Goal: Navigation & Orientation: Find specific page/section

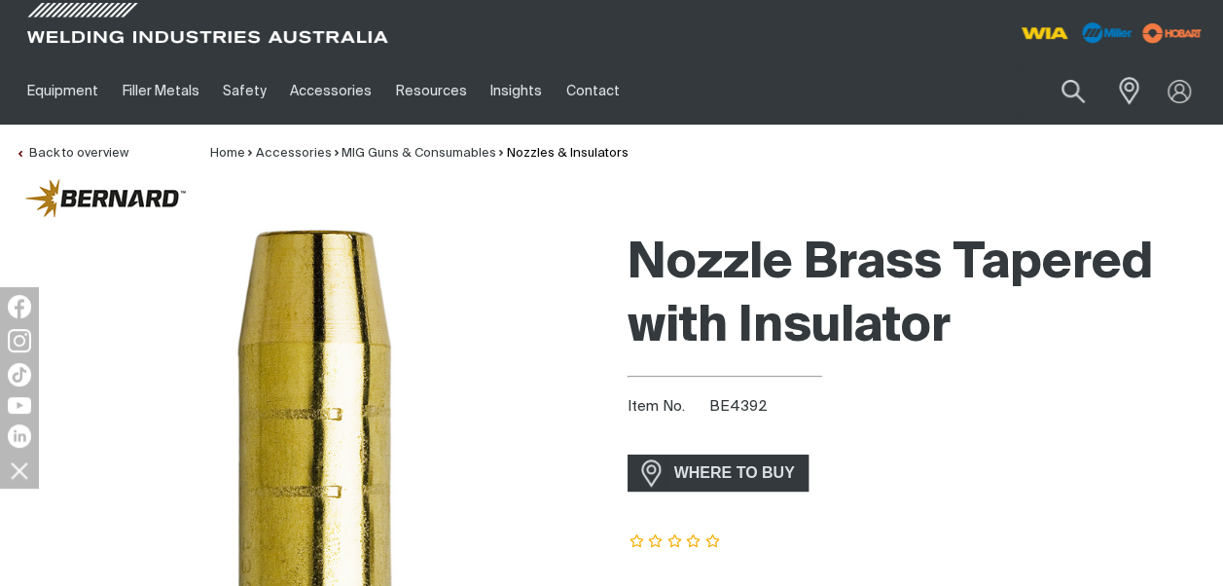
scroll to position [512, 0]
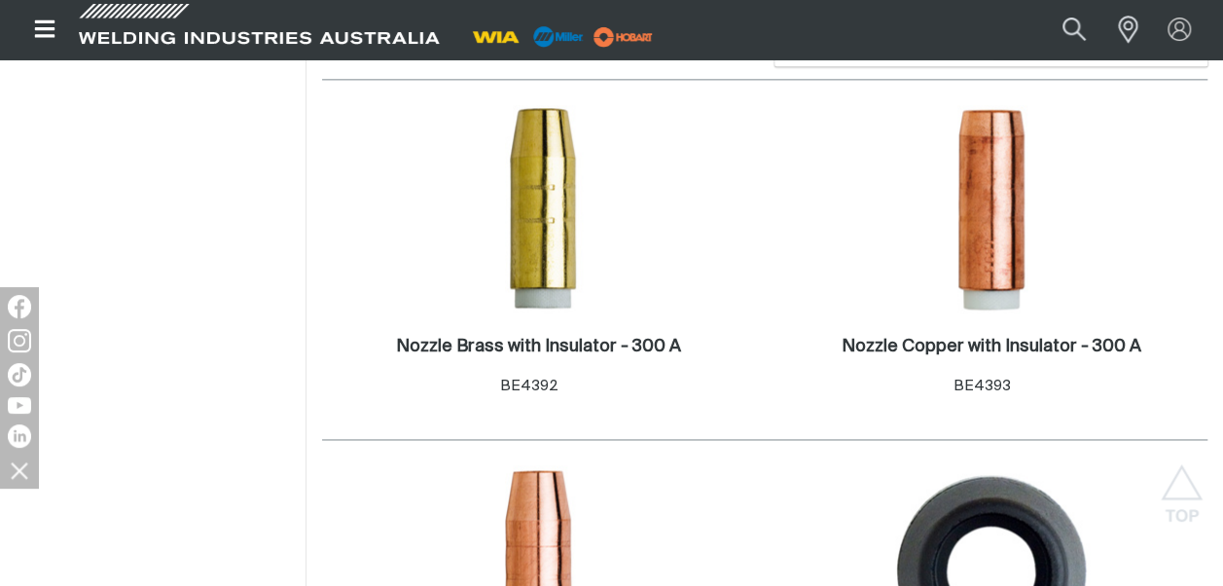
scroll to position [1304, 0]
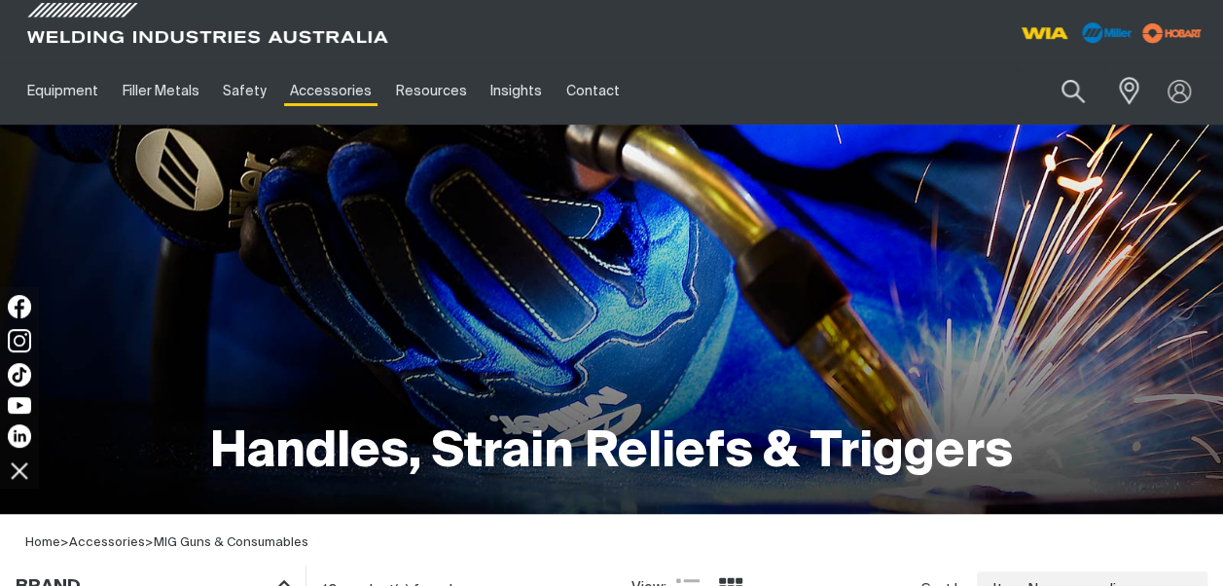
scroll to position [512, 0]
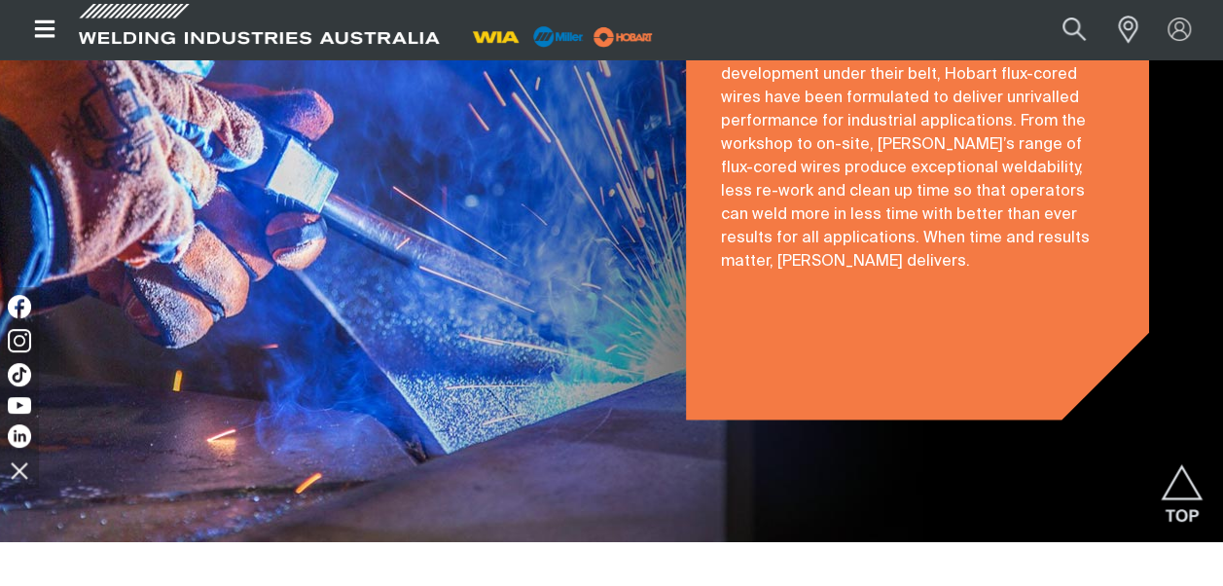
scroll to position [3587, 0]
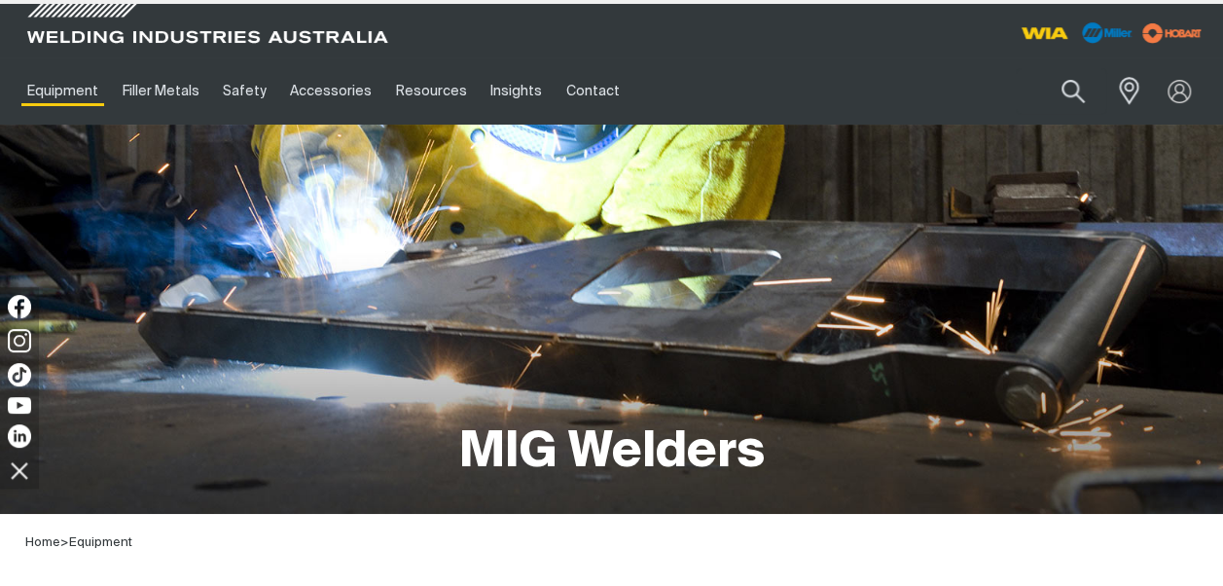
type input "150s"
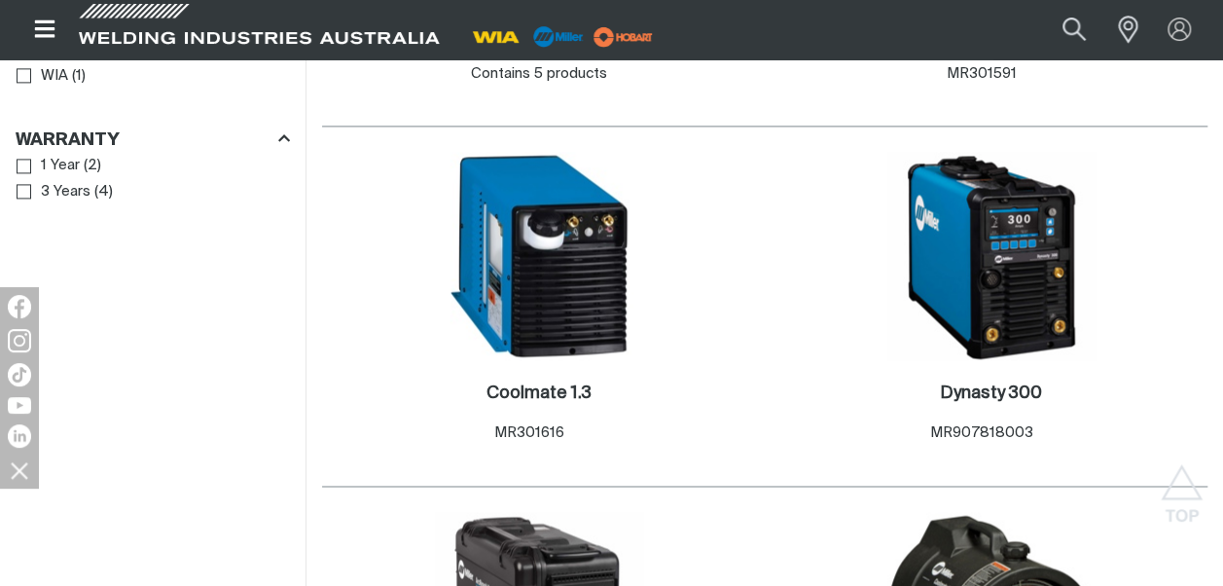
scroll to position [952, 0]
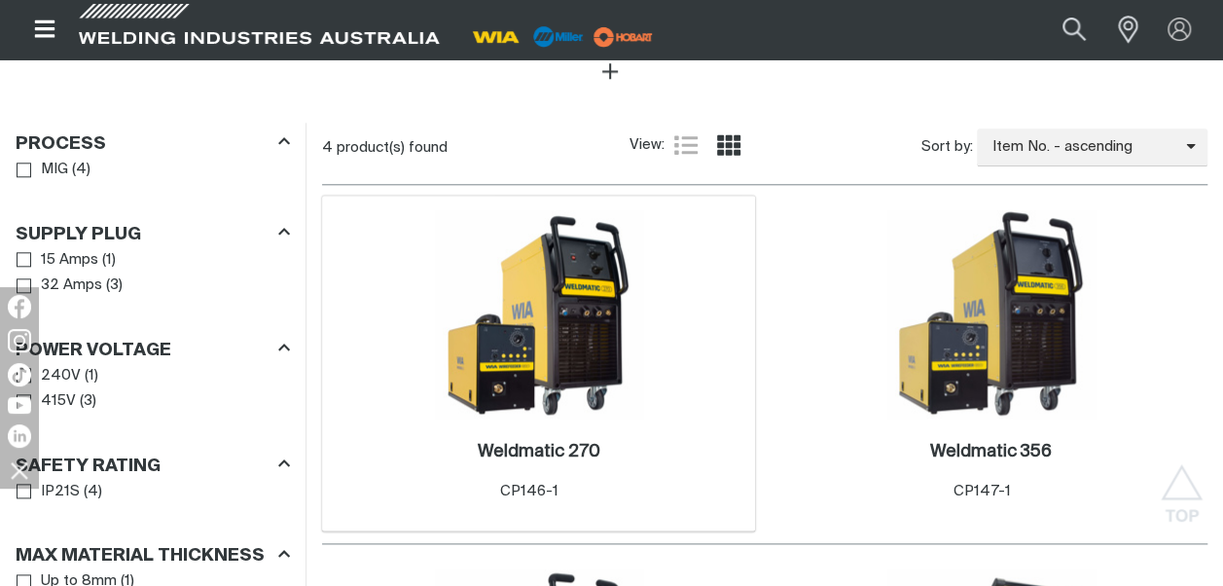
scroll to position [973, 0]
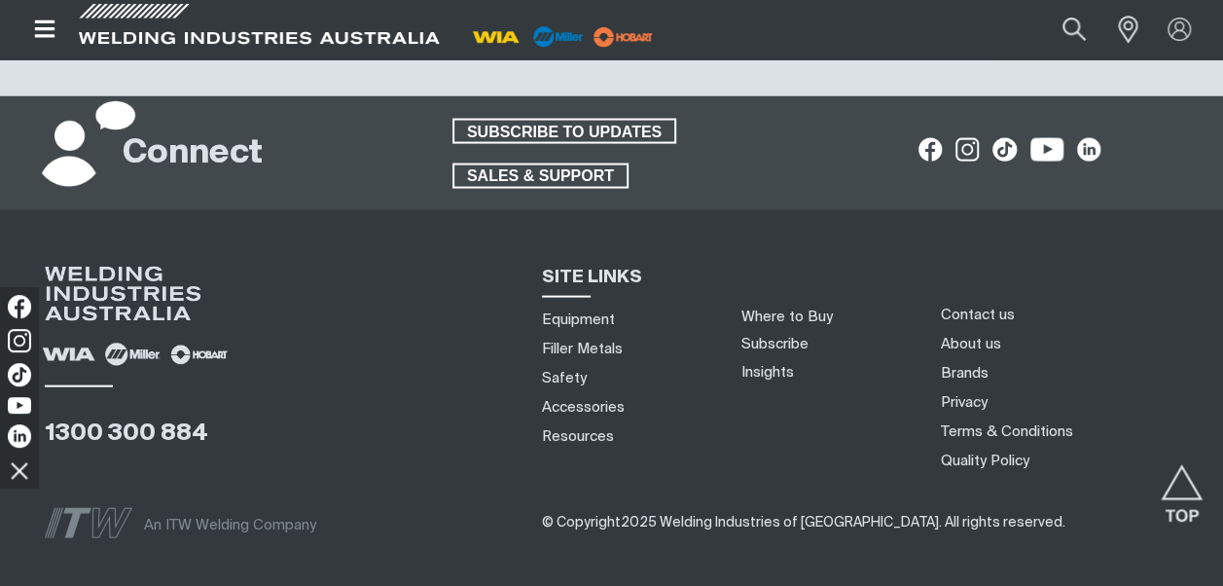
scroll to position [1947, 0]
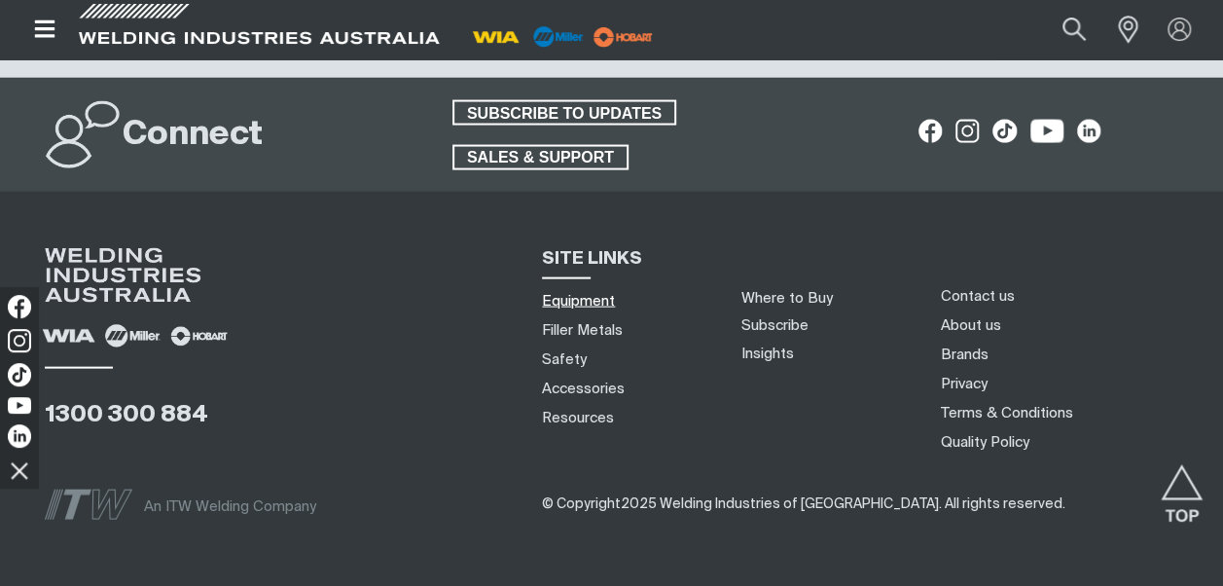
click at [595, 299] on link "Equipment" at bounding box center [578, 301] width 73 height 20
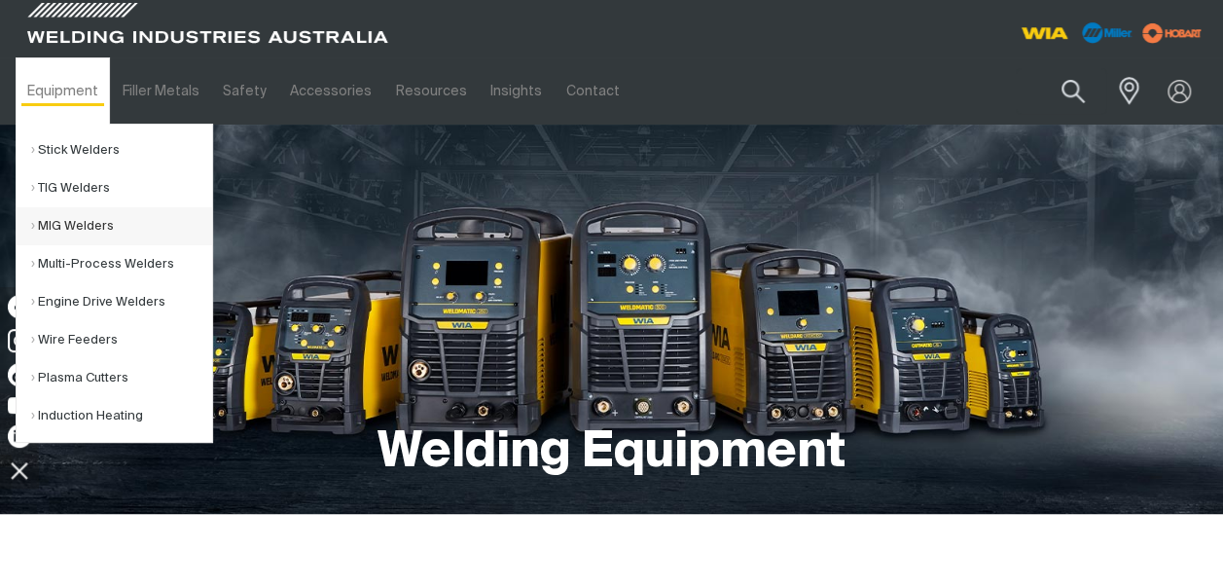
click at [62, 224] on link "MIG Welders" at bounding box center [121, 226] width 181 height 38
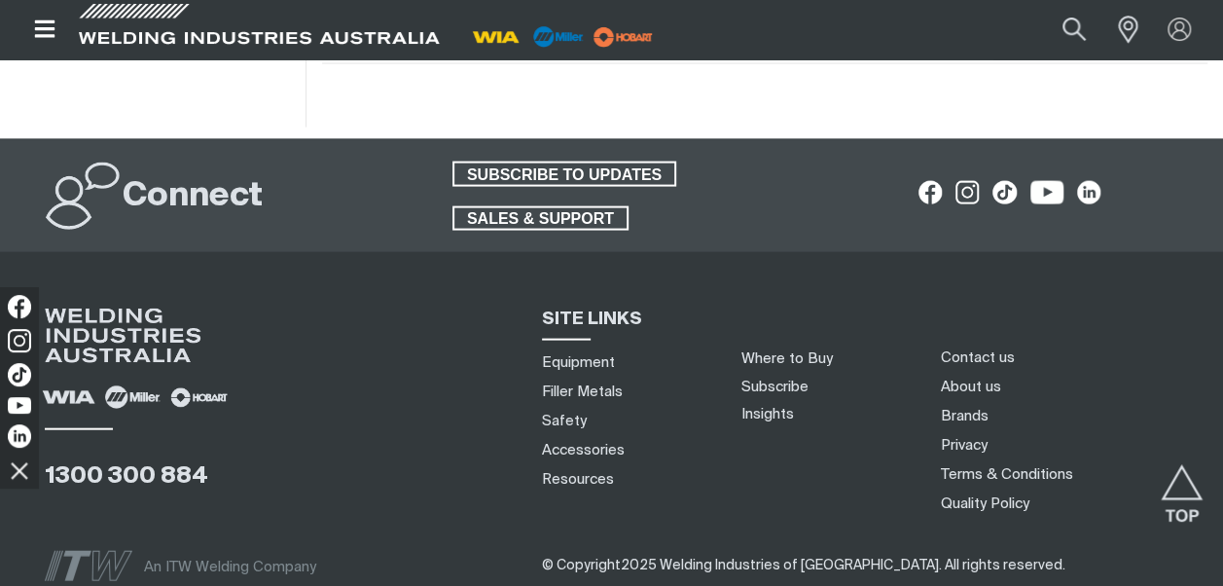
scroll to position [2044, 0]
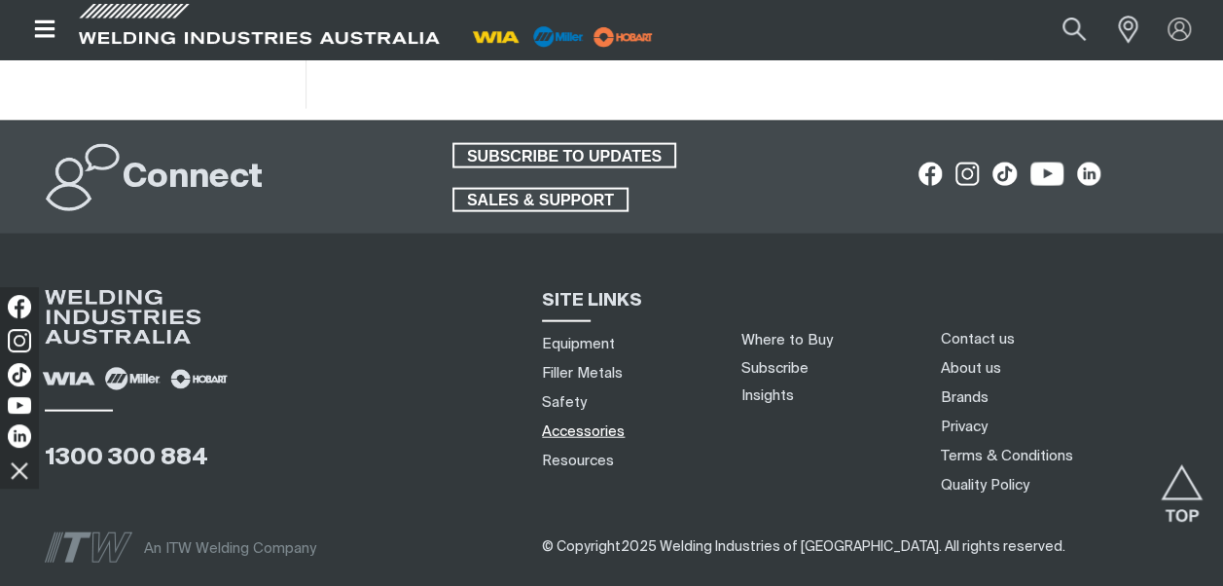
click at [585, 421] on link "Accessories" at bounding box center [583, 431] width 83 height 20
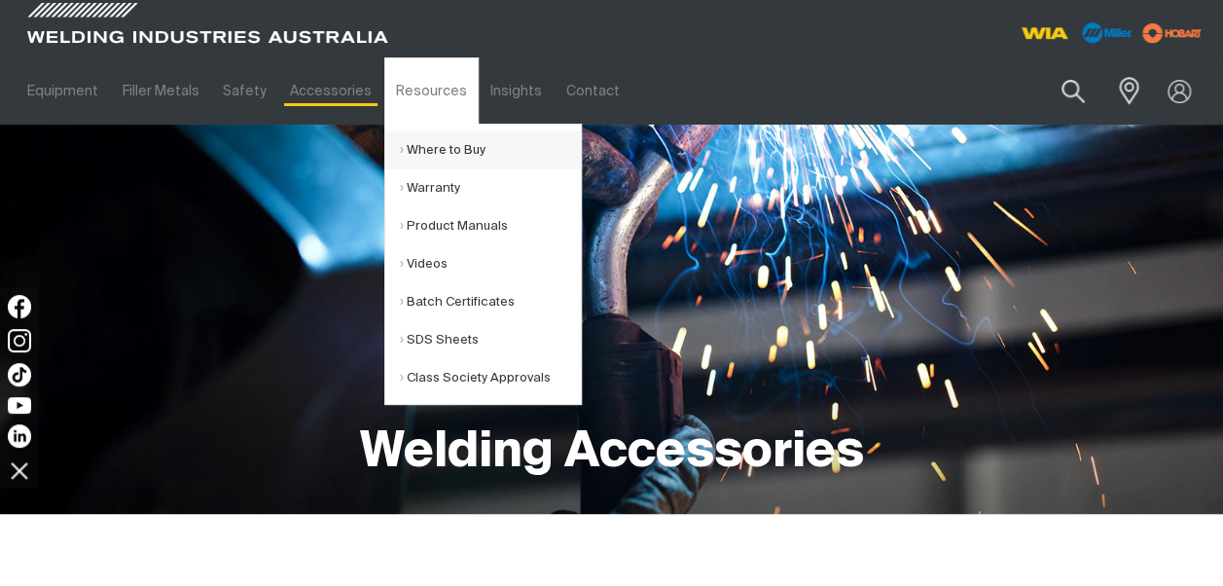
click at [421, 154] on link "Where to Buy" at bounding box center [490, 150] width 181 height 38
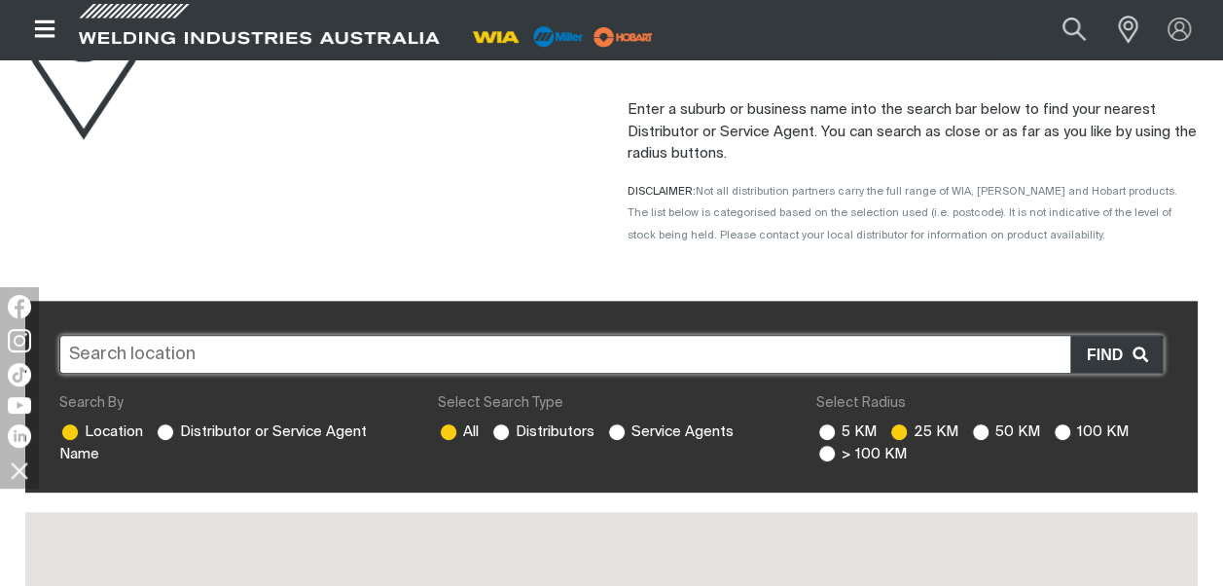
scroll to position [292, 0]
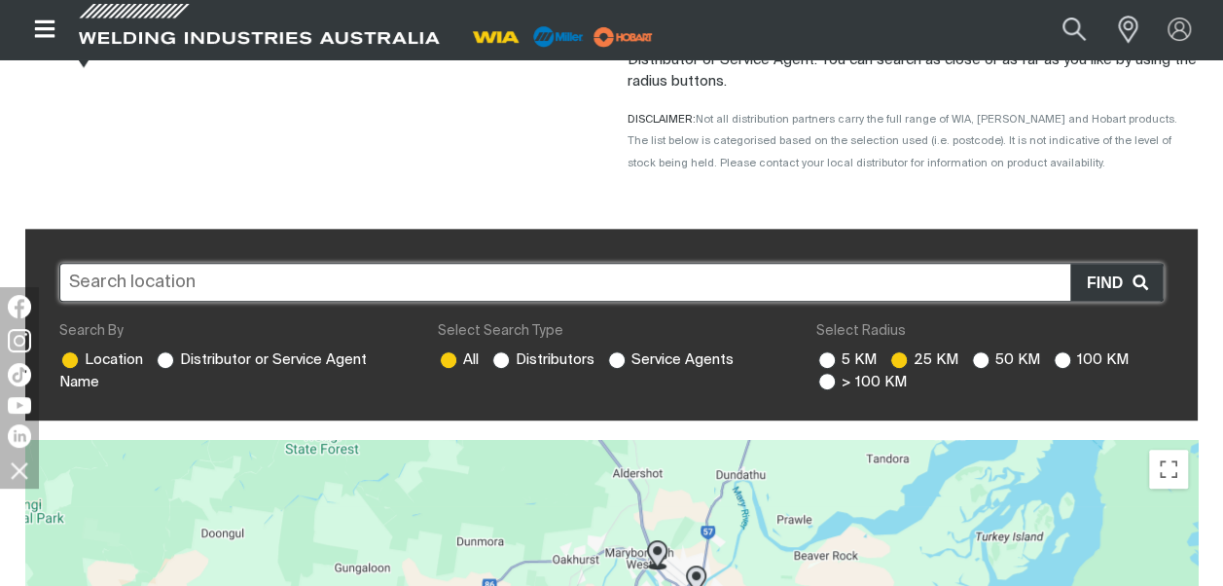
click at [135, 288] on input "text" at bounding box center [611, 282] width 1105 height 39
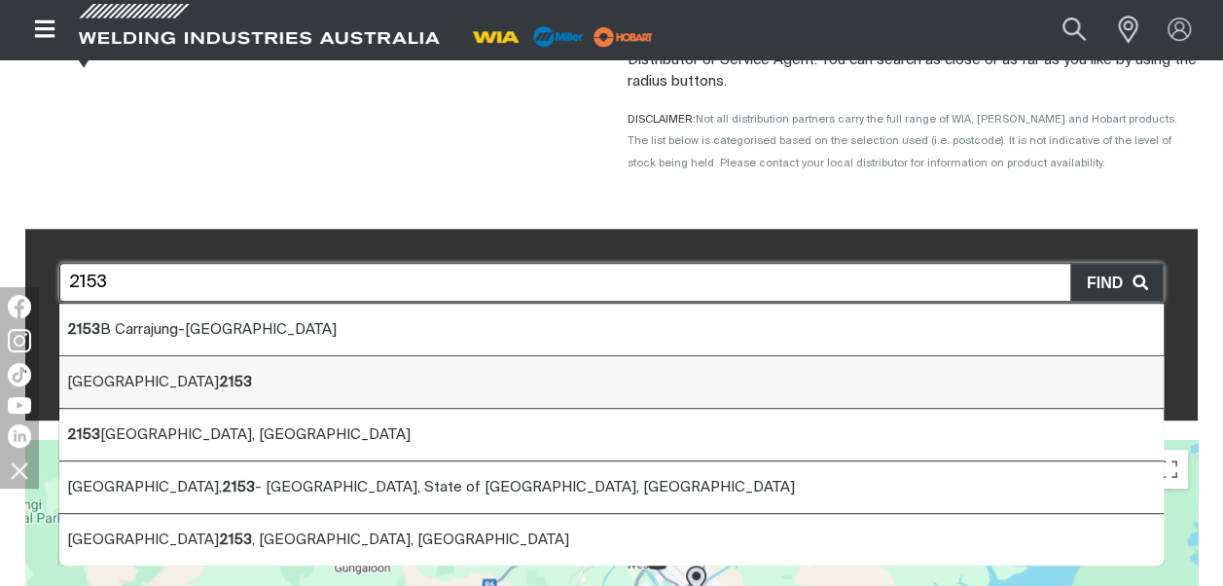
click at [138, 385] on span "[GEOGRAPHIC_DATA] 2153" at bounding box center [159, 382] width 185 height 15
type input "[GEOGRAPHIC_DATA] 2153"
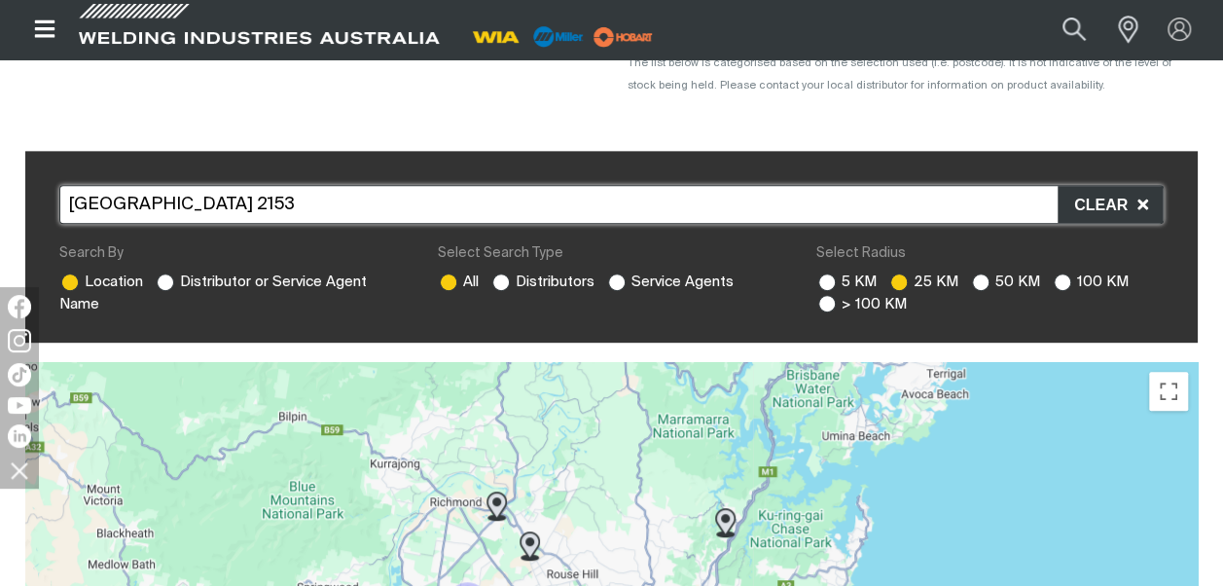
scroll to position [487, 0]
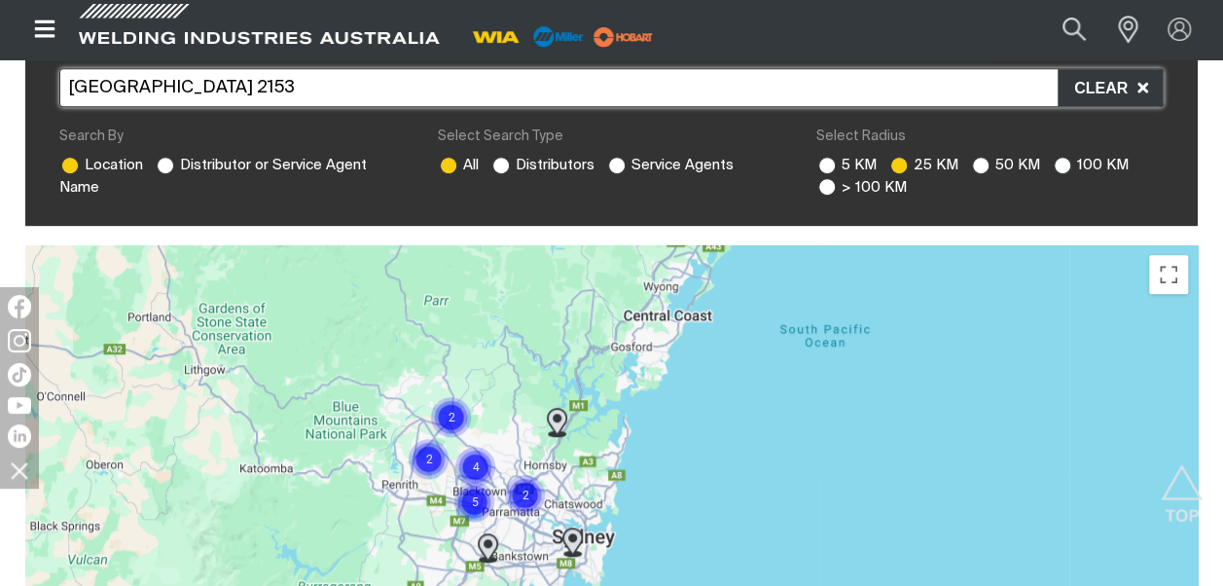
click at [477, 465] on img "Cluster of 4 markers" at bounding box center [476, 467] width 44 height 44
click at [476, 465] on img "Cluster of 4 markers" at bounding box center [476, 467] width 44 height 44
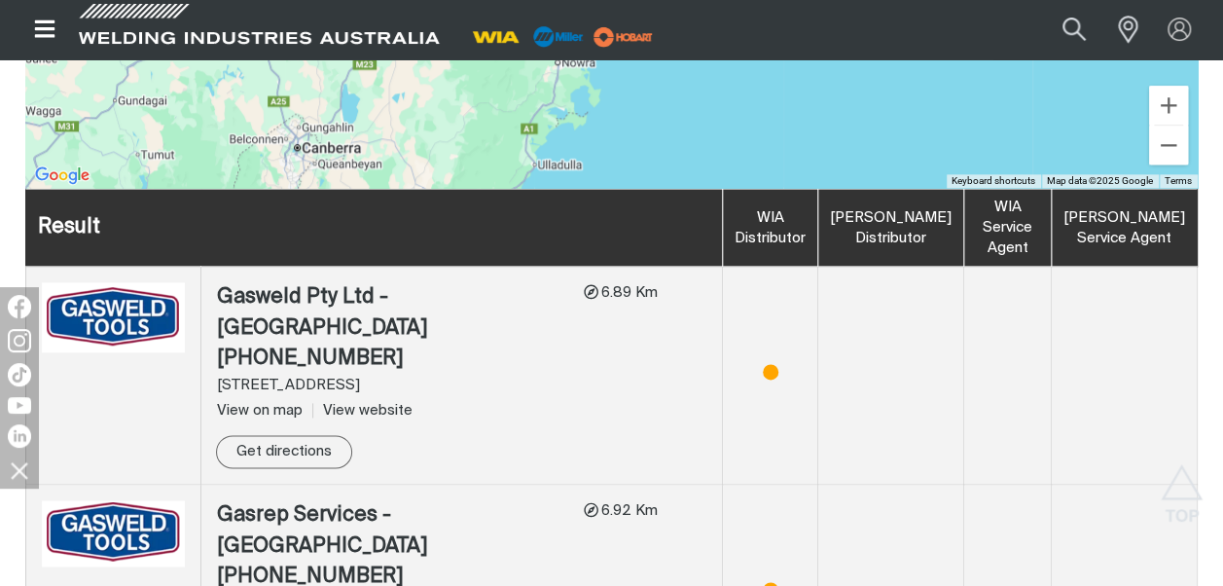
scroll to position [1070, 0]
